Goal: Understand process/instructions

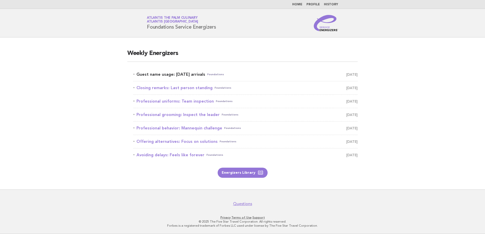
click at [180, 73] on link "Guest name usage: [DATE] arrivals Foundations [DATE]" at bounding box center [245, 74] width 224 height 7
click at [189, 74] on link "Guest name usage: [DATE] arrivals Foundations [DATE]" at bounding box center [245, 74] width 224 height 7
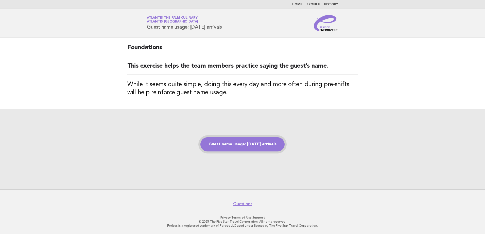
drag, startPoint x: 447, startPoint y: 0, endPoint x: 249, endPoint y: 146, distance: 245.7
click at [249, 146] on link "Guest name usage: [DATE] arrivals" at bounding box center [242, 144] width 84 height 14
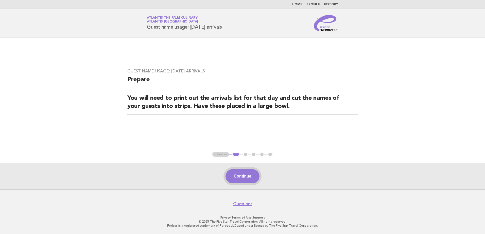
click at [252, 174] on button "Continue" at bounding box center [242, 176] width 34 height 14
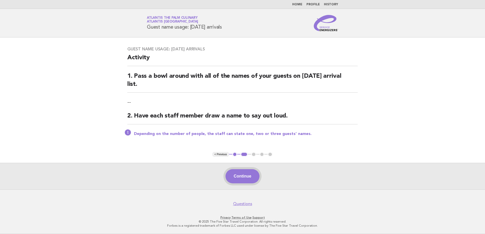
click at [249, 177] on button "Continue" at bounding box center [242, 176] width 34 height 14
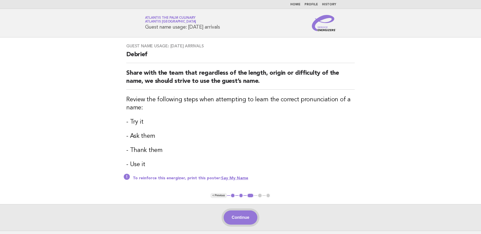
click at [245, 217] on button "Continue" at bounding box center [241, 218] width 34 height 14
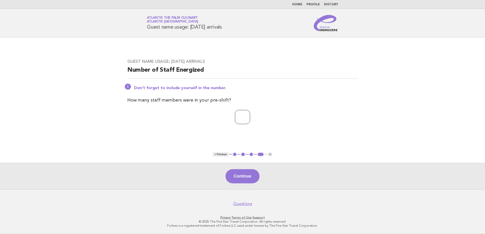
click at [250, 116] on input "*" at bounding box center [242, 117] width 15 height 14
type input "*"
click at [250, 116] on input "*" at bounding box center [242, 117] width 15 height 14
click at [248, 174] on button "Continue" at bounding box center [242, 176] width 34 height 14
